Goal: Task Accomplishment & Management: Use online tool/utility

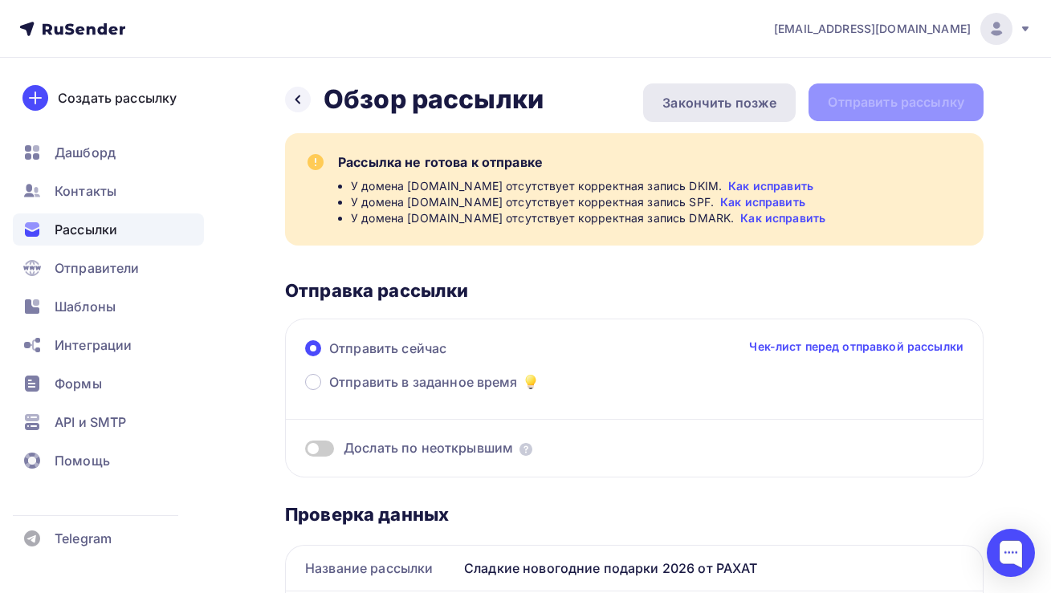
click at [691, 102] on div "Закончить позже" at bounding box center [719, 102] width 114 height 19
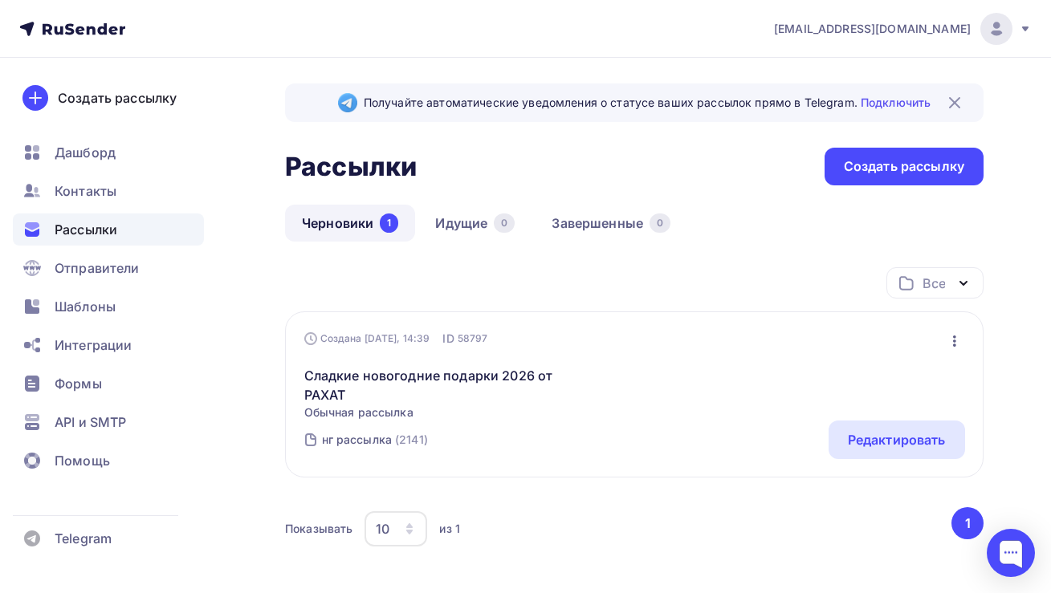
click at [854, 411] on div "Сладкие новогодние подарки 2026 от РАХАТ Обычная рассылка Редактировать Копиров…" at bounding box center [634, 384] width 661 height 74
click at [866, 429] on div "Редактировать" at bounding box center [896, 440] width 136 height 39
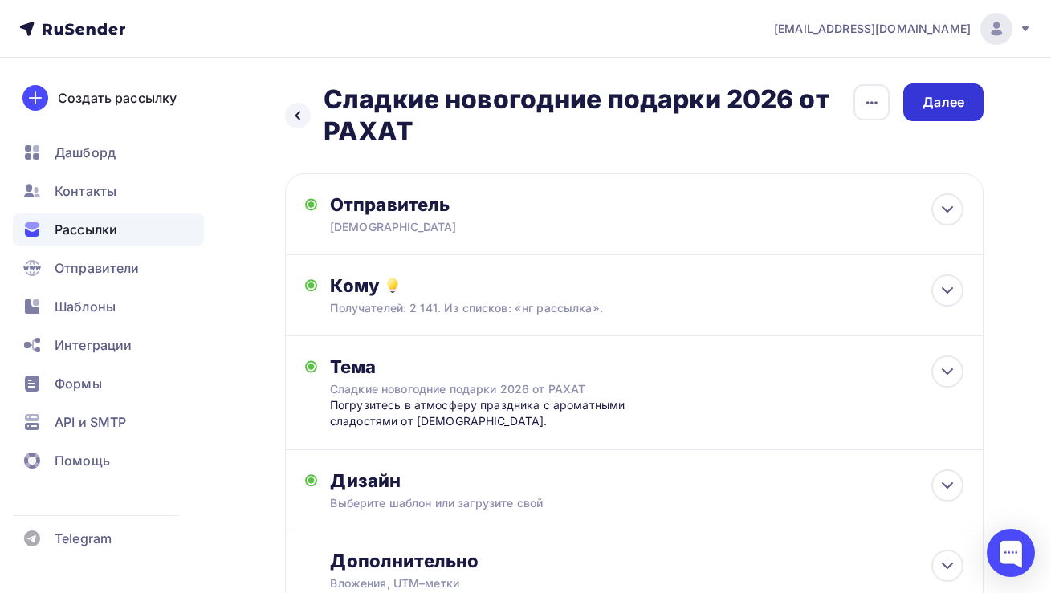
click at [937, 104] on div "Далее" at bounding box center [943, 102] width 42 height 18
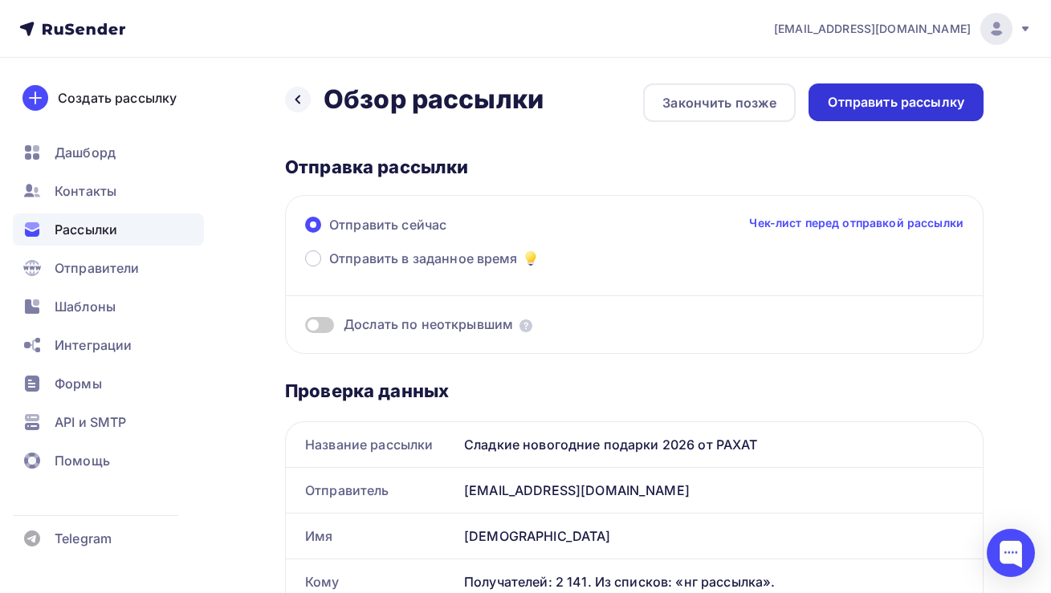
click at [868, 101] on div "Отправить рассылку" at bounding box center [896, 102] width 136 height 18
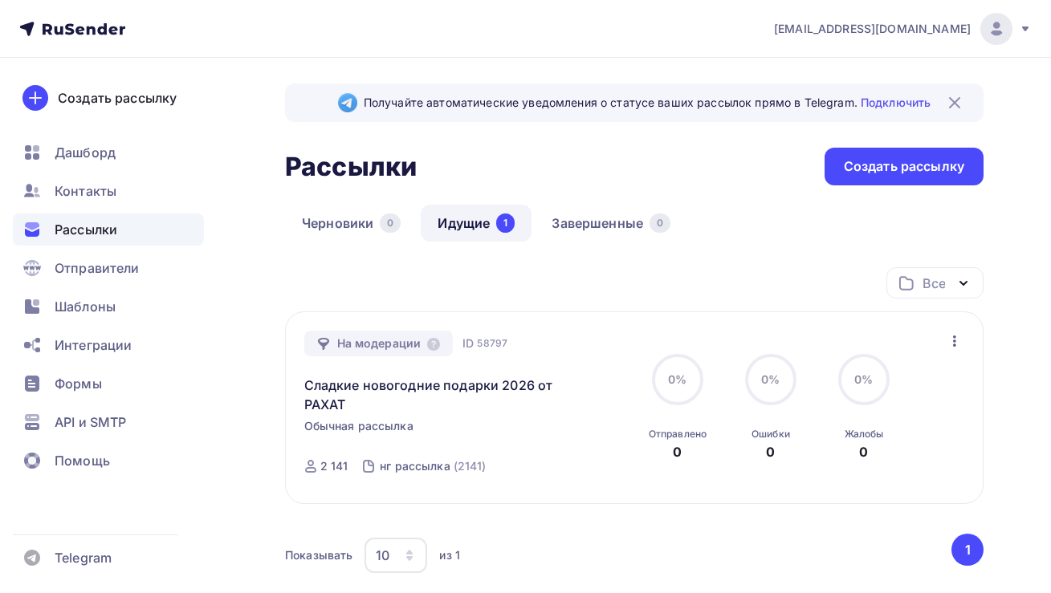
scroll to position [110, 0]
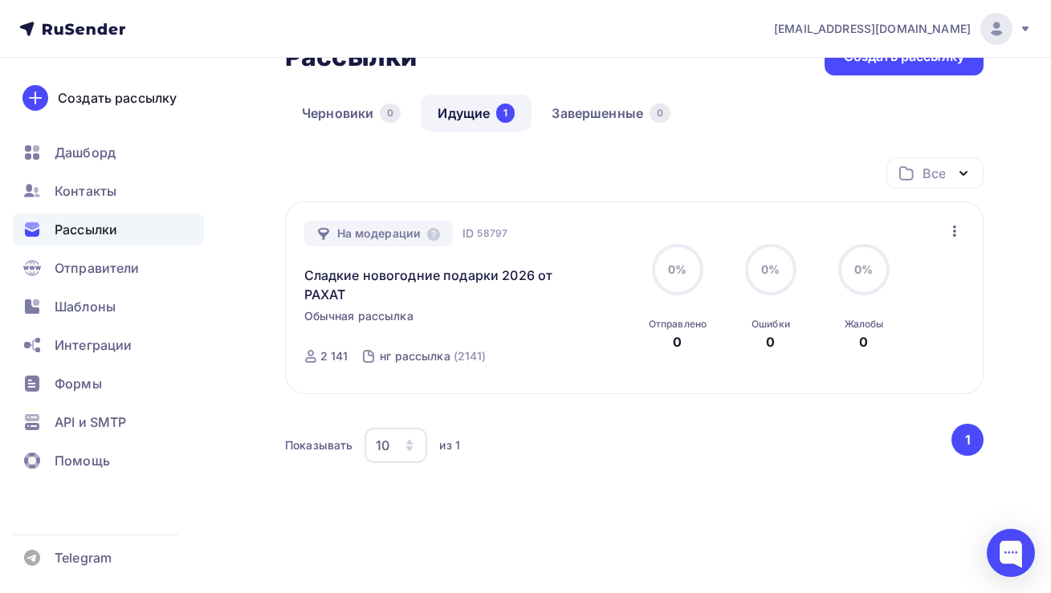
click at [509, 163] on div "Все Все папки Создать новую папку" at bounding box center [634, 179] width 698 height 44
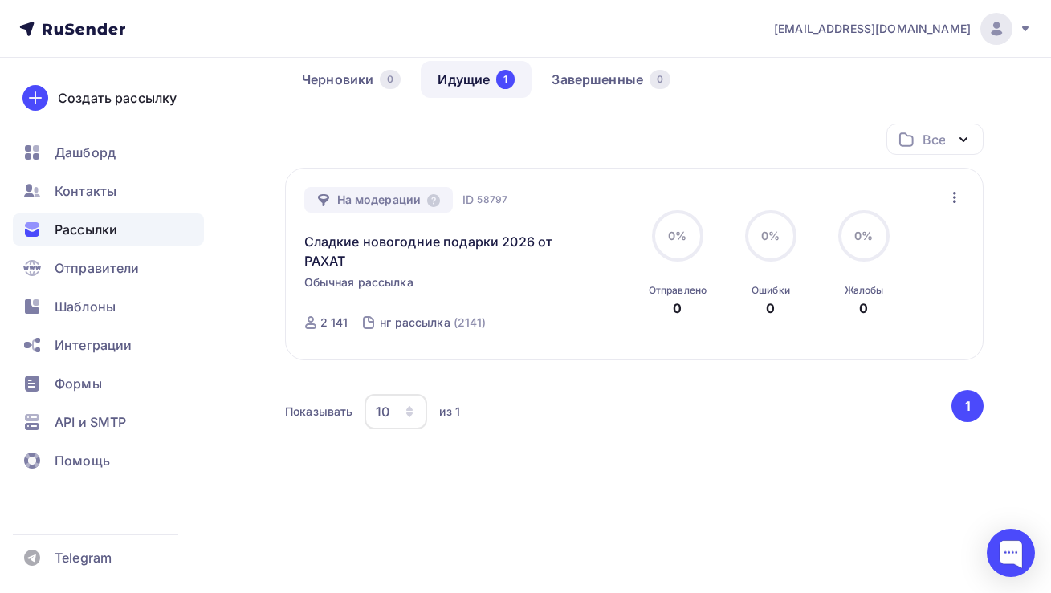
scroll to position [0, 0]
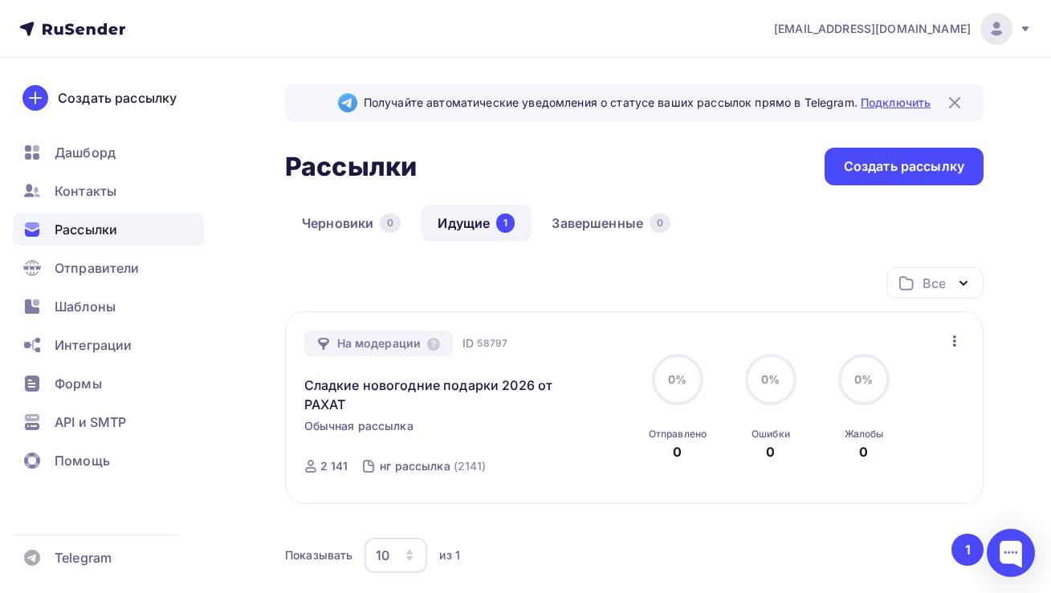
click at [897, 105] on link "Подключить" at bounding box center [895, 103] width 70 height 14
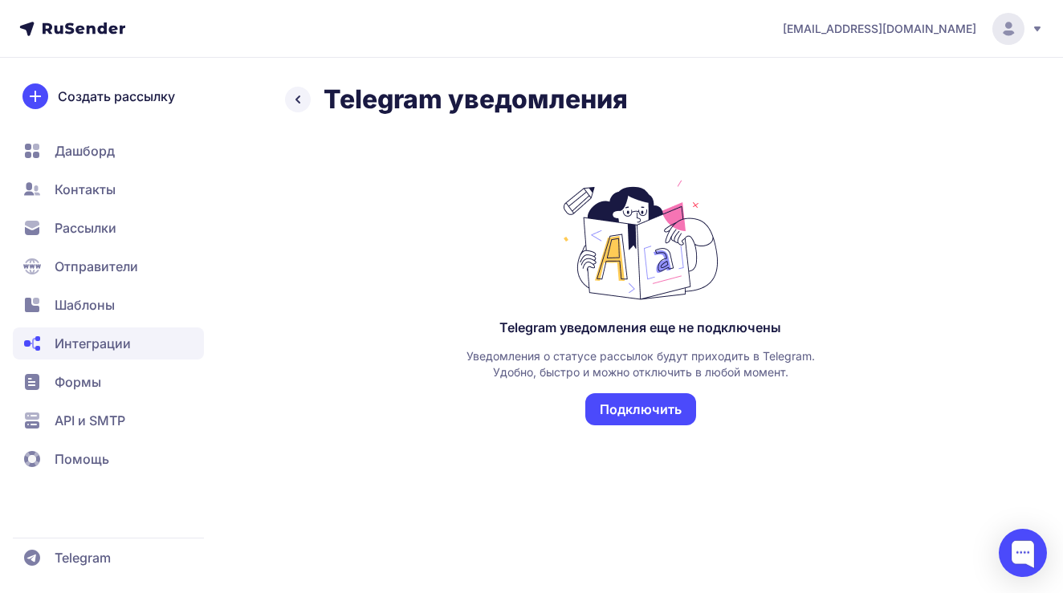
click at [83, 221] on span "Рассылки" at bounding box center [86, 227] width 62 height 19
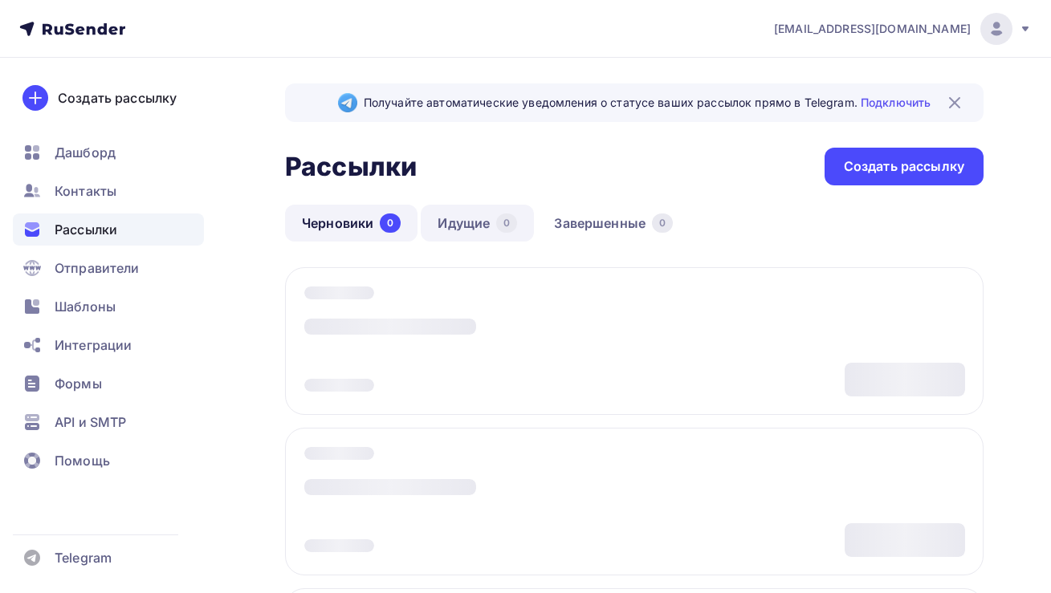
click at [454, 223] on link "Идущие 0" at bounding box center [477, 223] width 113 height 37
click at [450, 226] on link "Идущие 0" at bounding box center [477, 223] width 113 height 37
drag, startPoint x: 447, startPoint y: 222, endPoint x: 455, endPoint y: 225, distance: 8.4
click at [448, 222] on link "Идущие 0" at bounding box center [477, 223] width 113 height 37
click at [453, 229] on link "Идущие 0" at bounding box center [477, 223] width 113 height 37
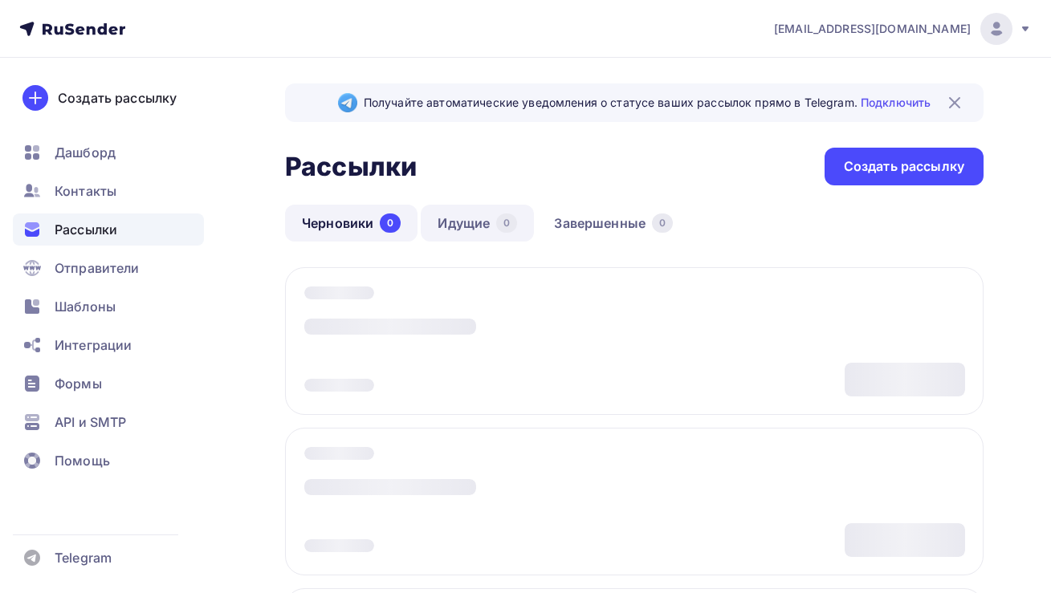
click at [455, 225] on link "Идущие 0" at bounding box center [477, 223] width 113 height 37
click at [453, 226] on link "Идущие 0" at bounding box center [477, 223] width 113 height 37
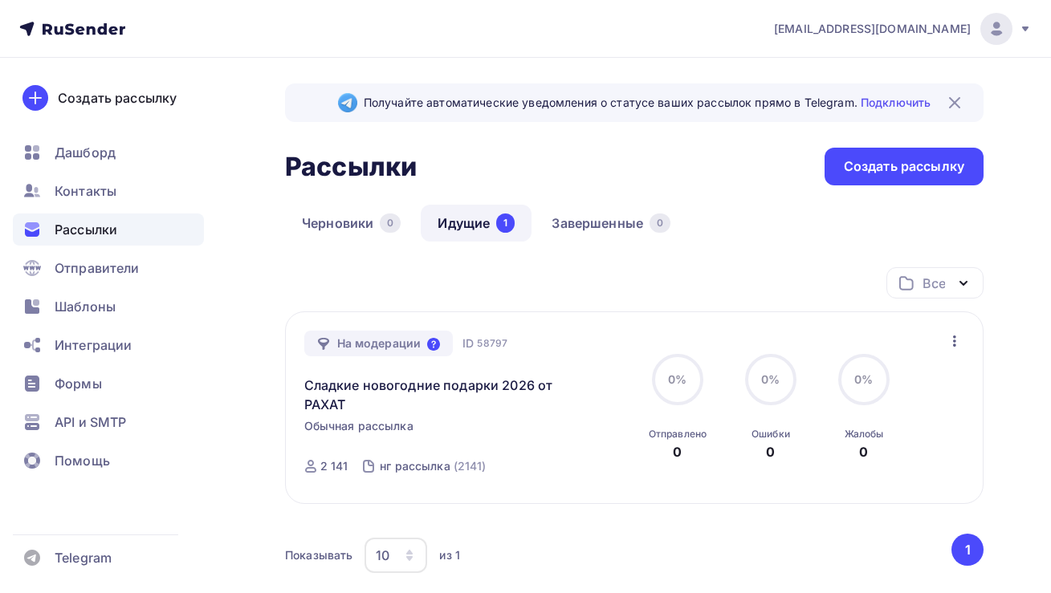
click at [431, 348] on icon at bounding box center [433, 344] width 13 height 13
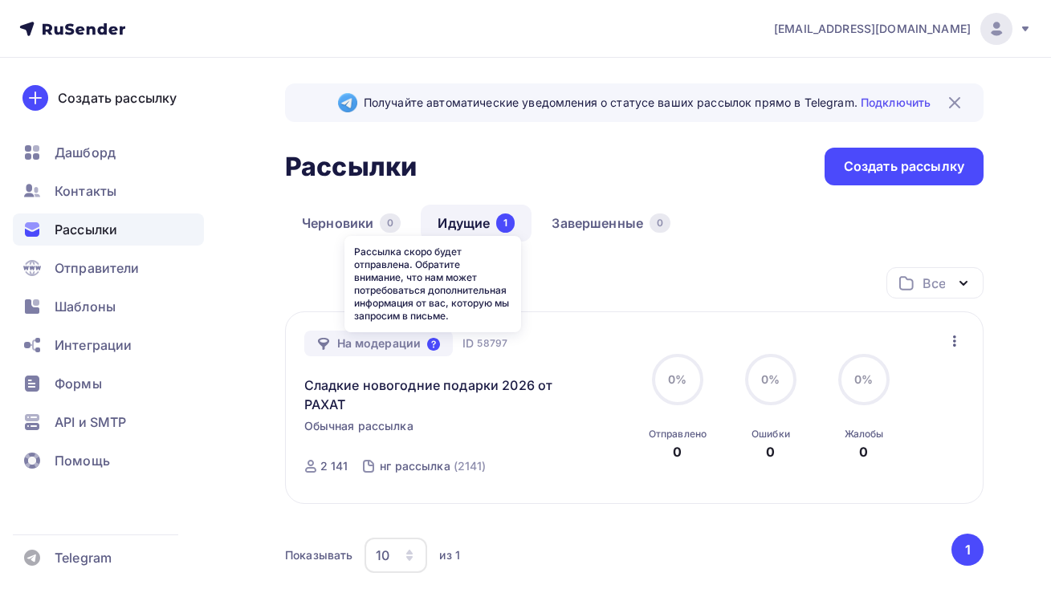
click at [433, 341] on icon at bounding box center [433, 344] width 13 height 13
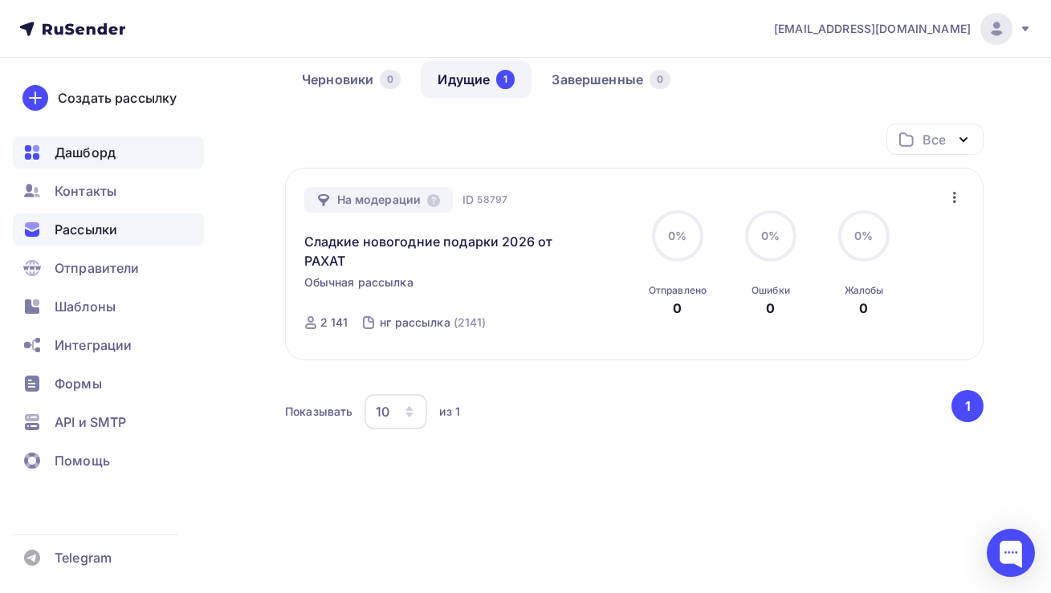
scroll to position [113, 0]
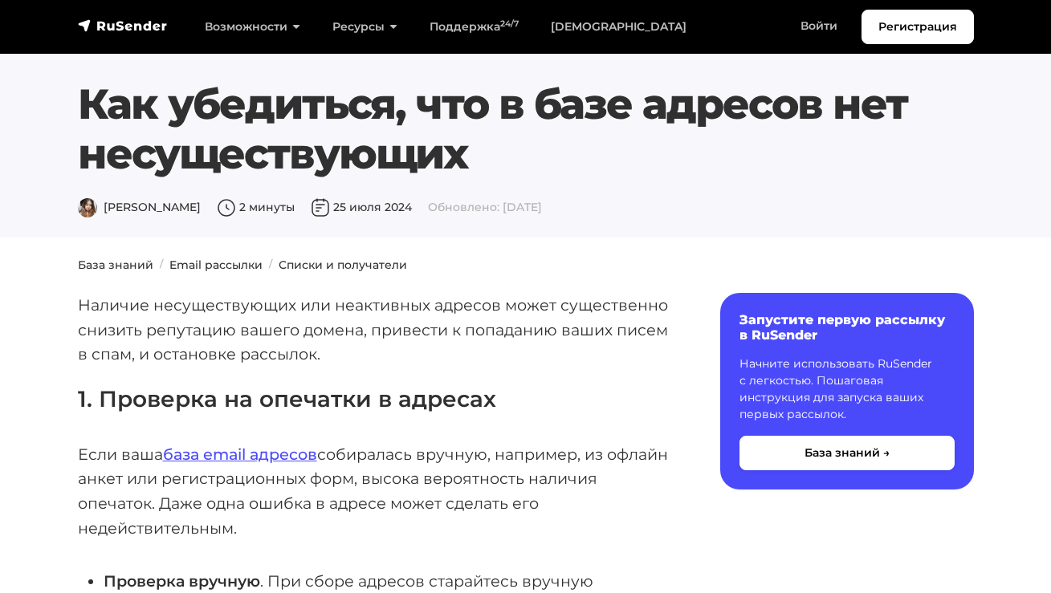
scroll to position [124, 0]
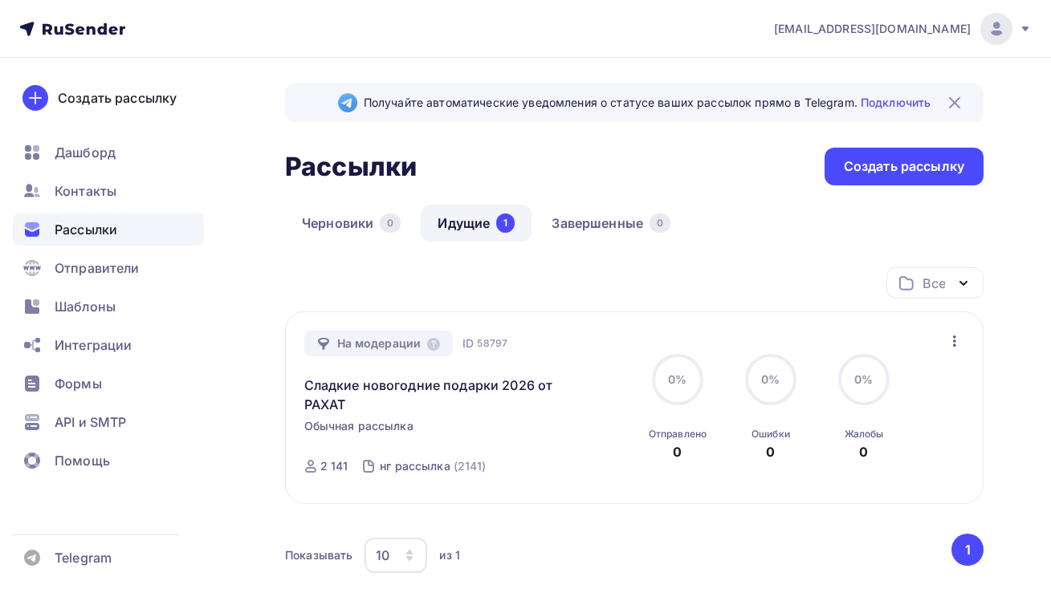
scroll to position [88, 0]
click at [998, 560] on div at bounding box center [1010, 553] width 48 height 48
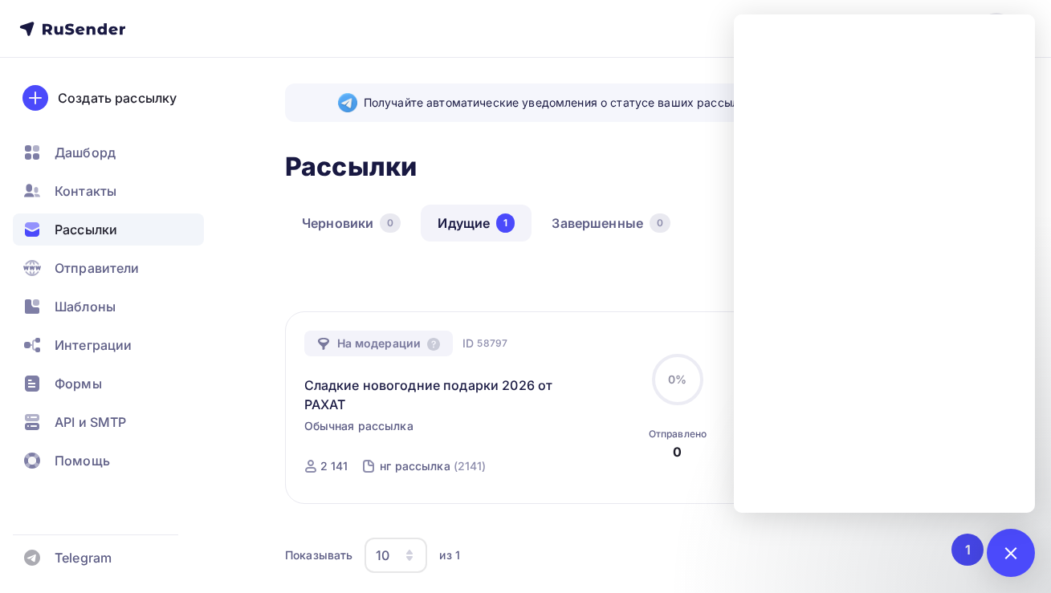
click at [255, 340] on div "Получайте автоматические уведомления о статусе ваших рассылок прямо в Telegram.…" at bounding box center [525, 397] width 1051 height 679
